Goal: Task Accomplishment & Management: Complete application form

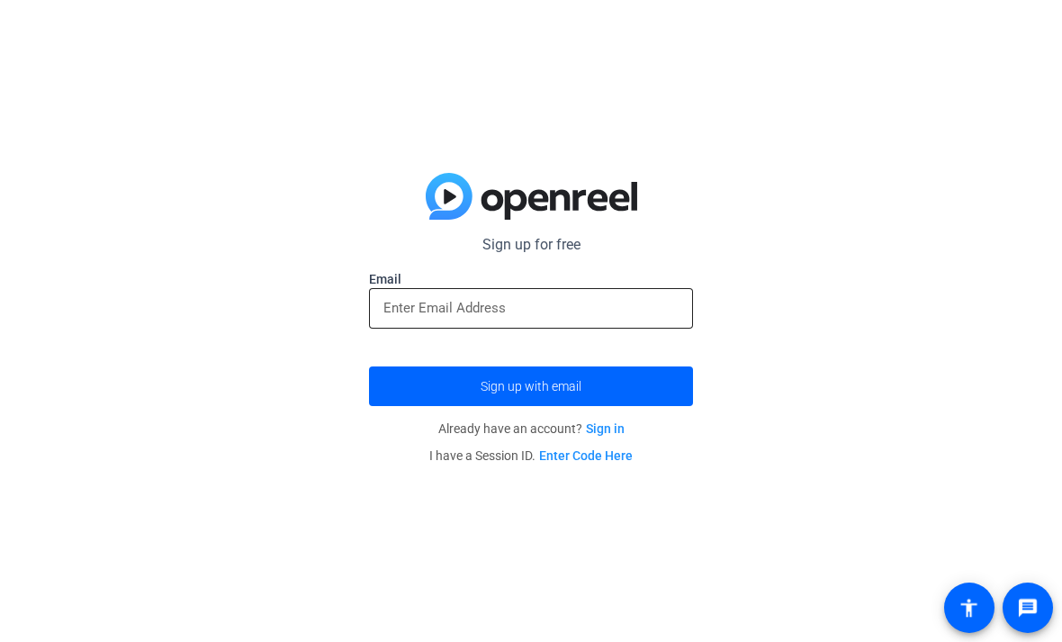
click at [445, 318] on input "email" at bounding box center [530, 308] width 295 height 22
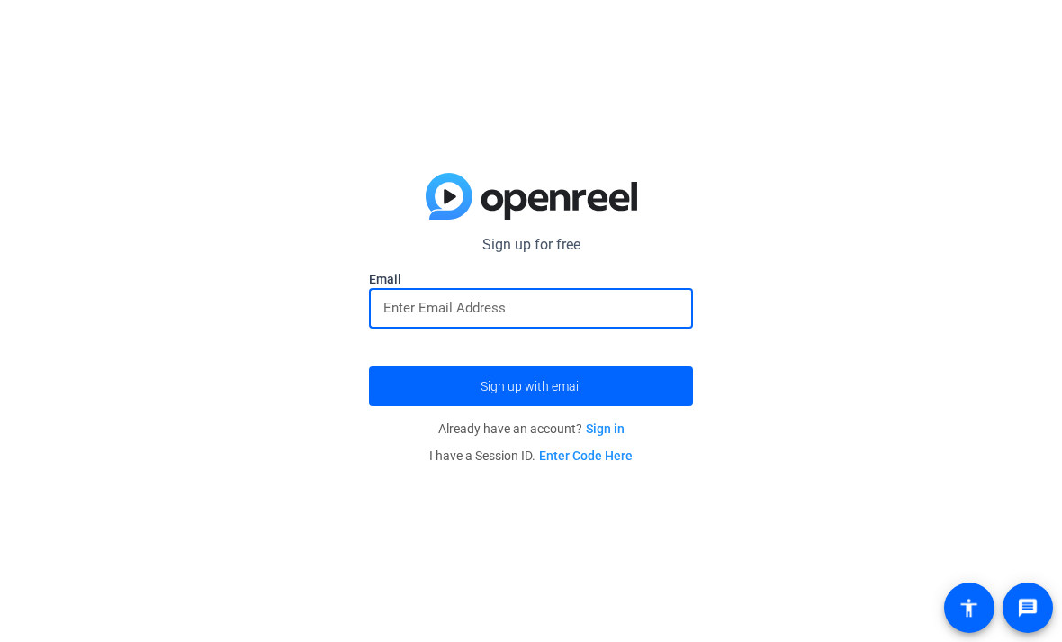
type input "m"
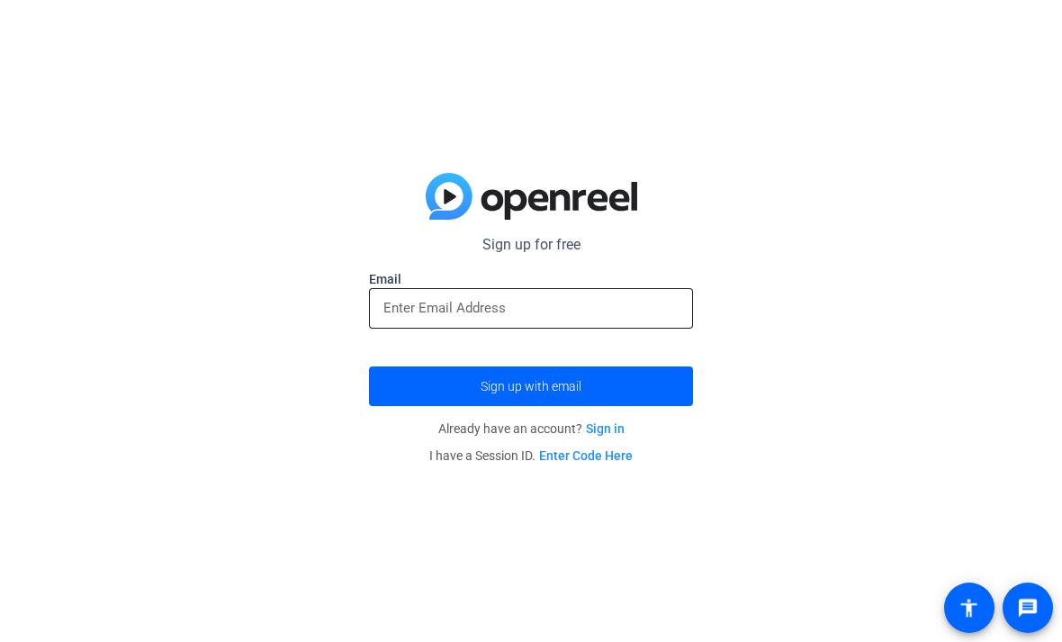
click at [593, 313] on input "email" at bounding box center [530, 308] width 295 height 22
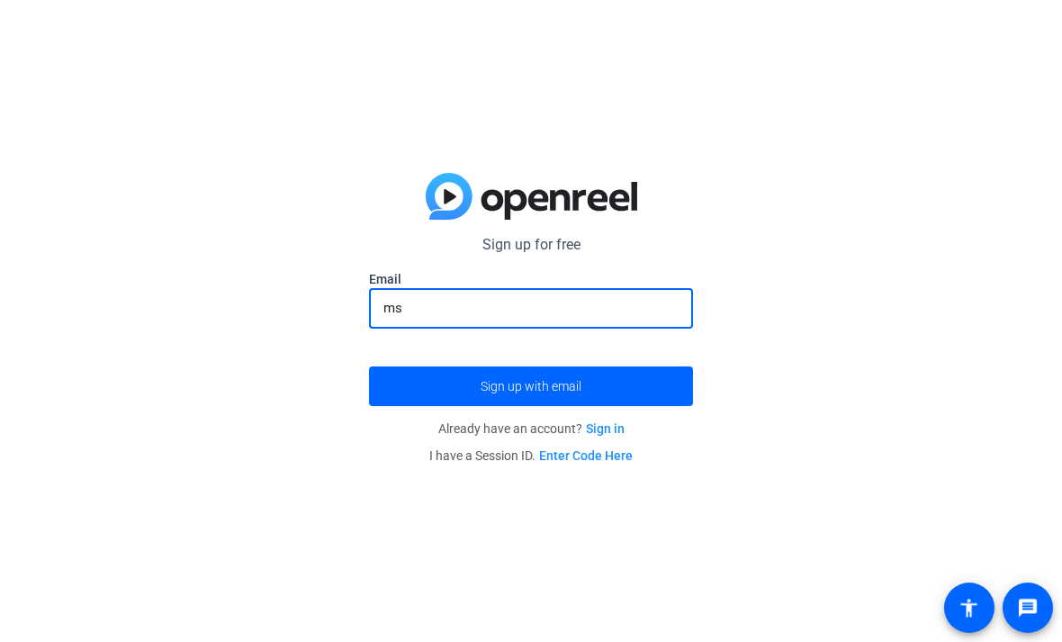
type input "m"
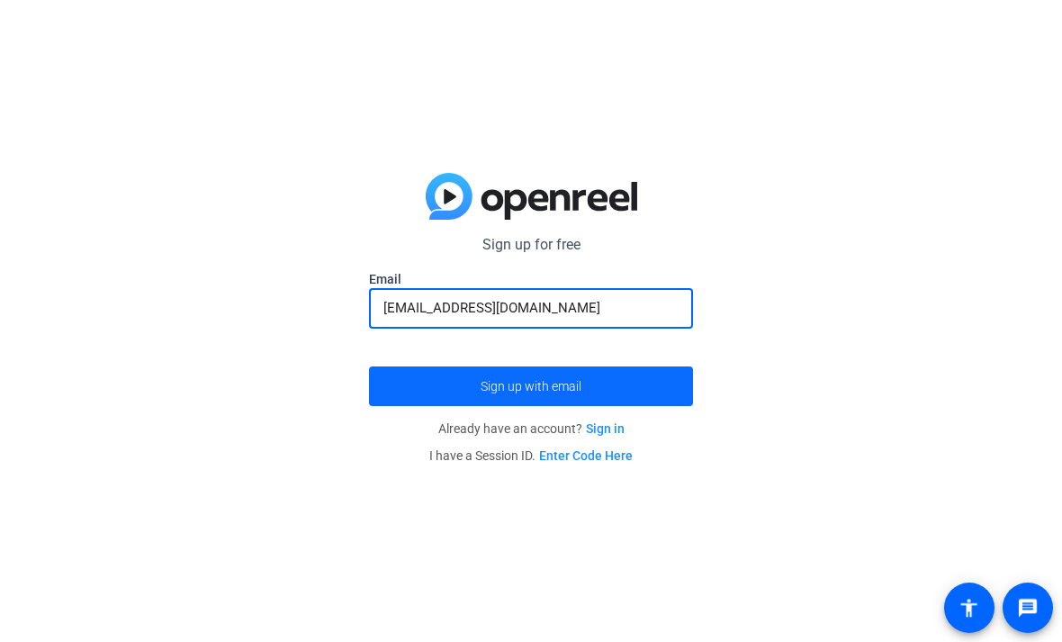
click at [654, 391] on span "submit" at bounding box center [531, 385] width 324 height 43
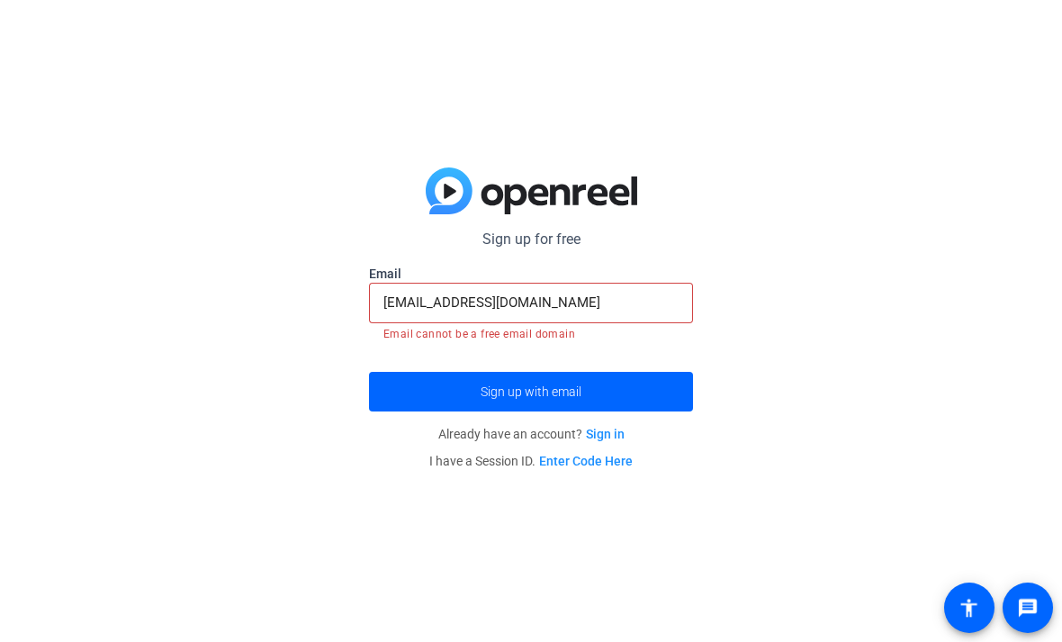
click at [614, 311] on input "[EMAIL_ADDRESS][DOMAIN_NAME]" at bounding box center [530, 303] width 295 height 22
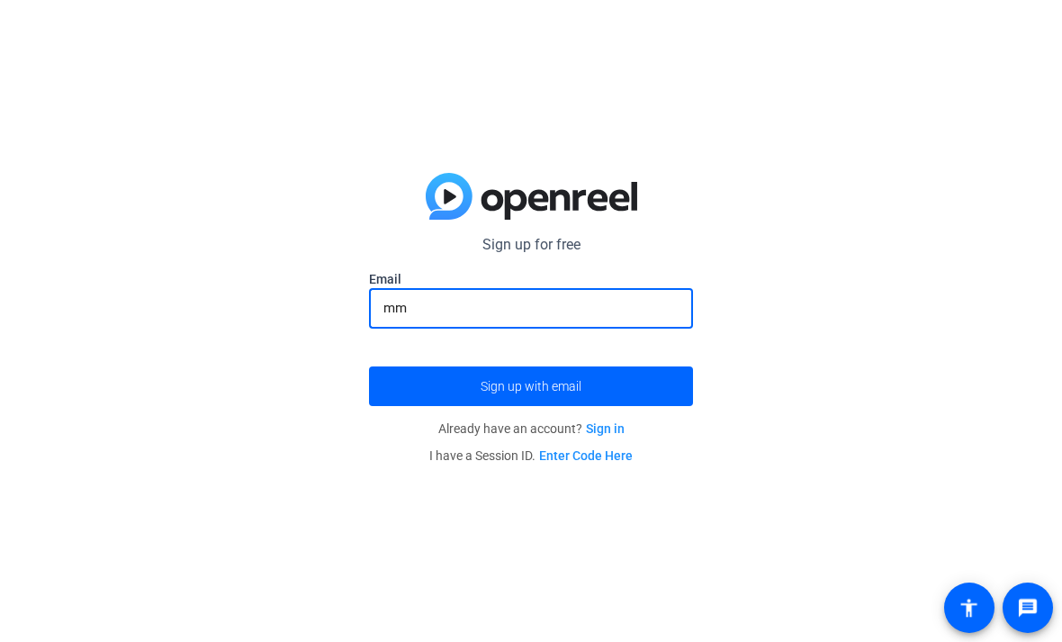
type input "m"
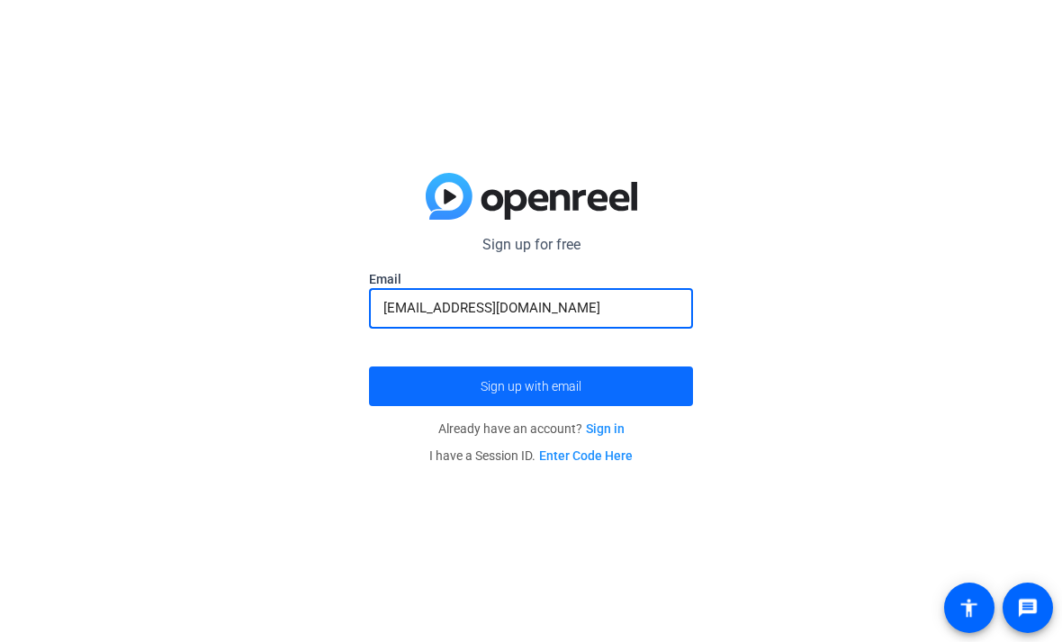
click at [634, 382] on span "submit" at bounding box center [531, 385] width 324 height 43
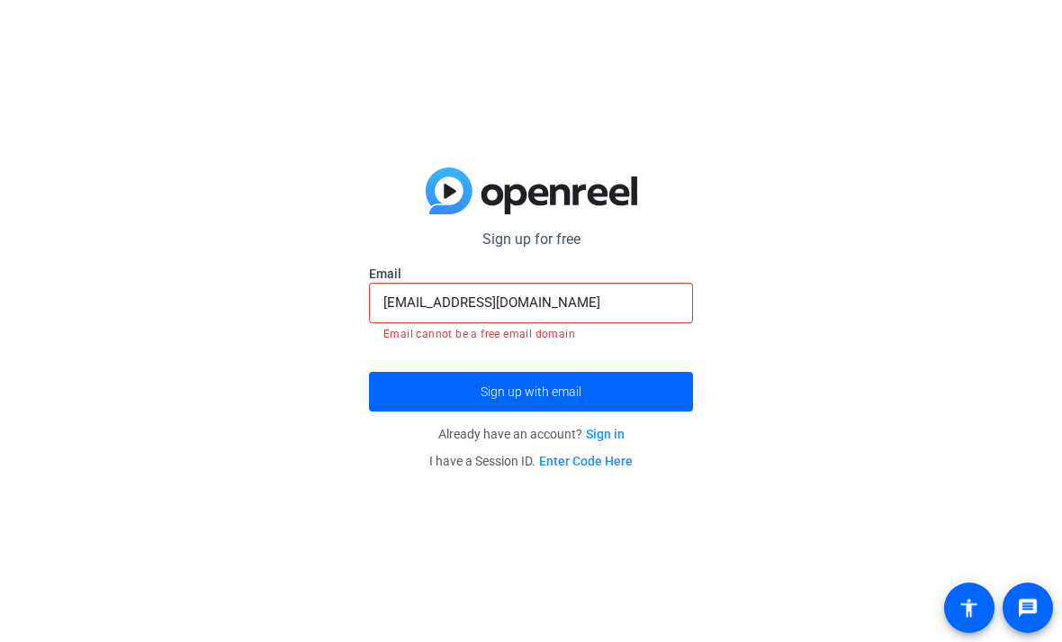
click at [616, 300] on input "[EMAIL_ADDRESS][DOMAIN_NAME]" at bounding box center [530, 303] width 295 height 22
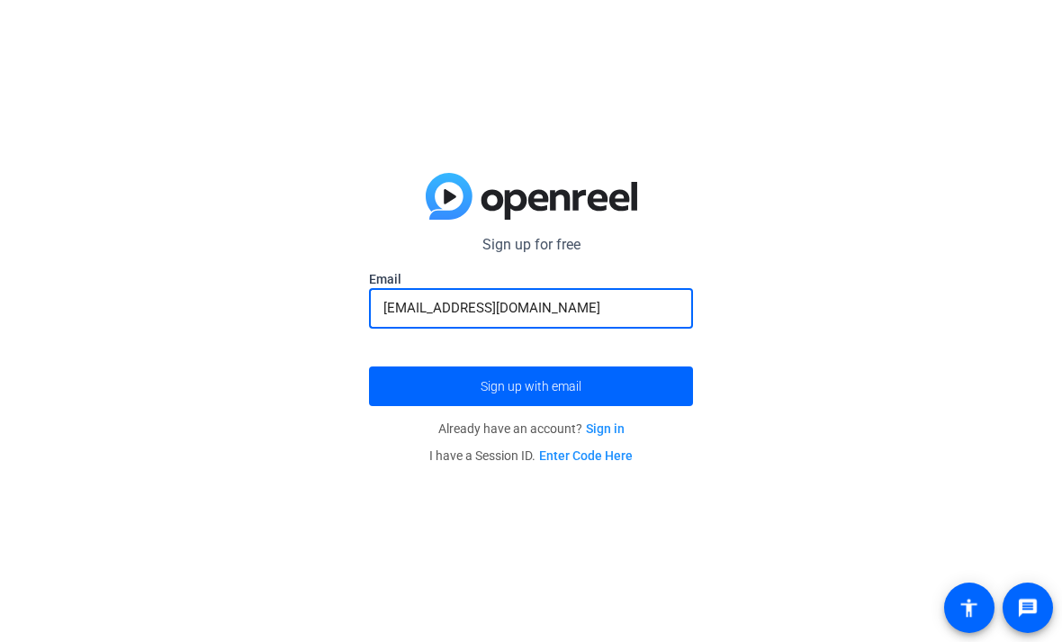
type input "[EMAIL_ADDRESS][DOMAIN_NAME]"
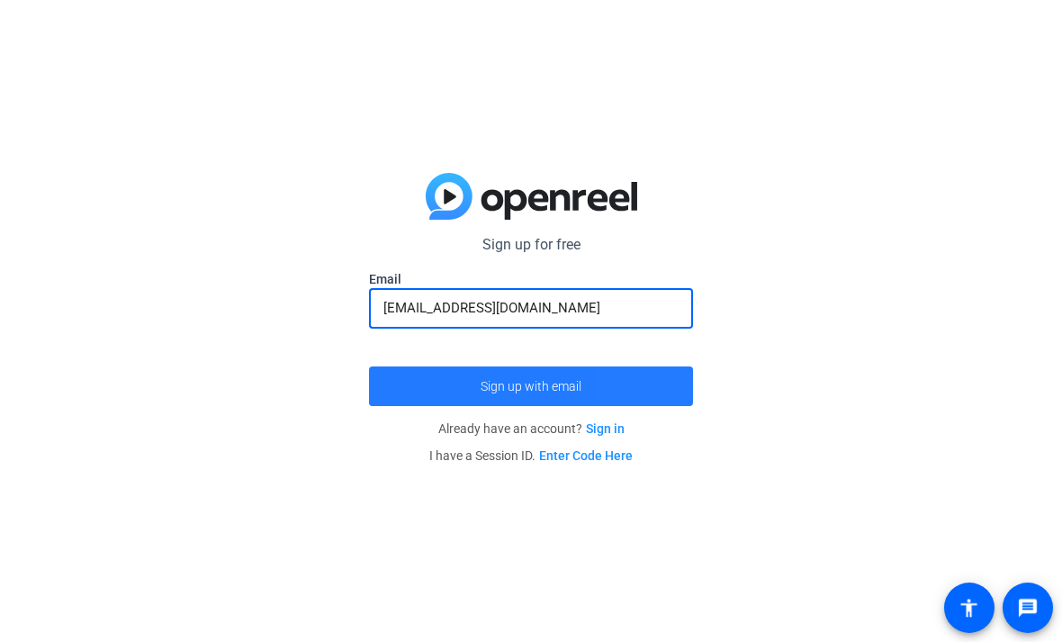
click at [649, 384] on span "submit" at bounding box center [531, 385] width 324 height 43
